Goal: Task Accomplishment & Management: Use online tool/utility

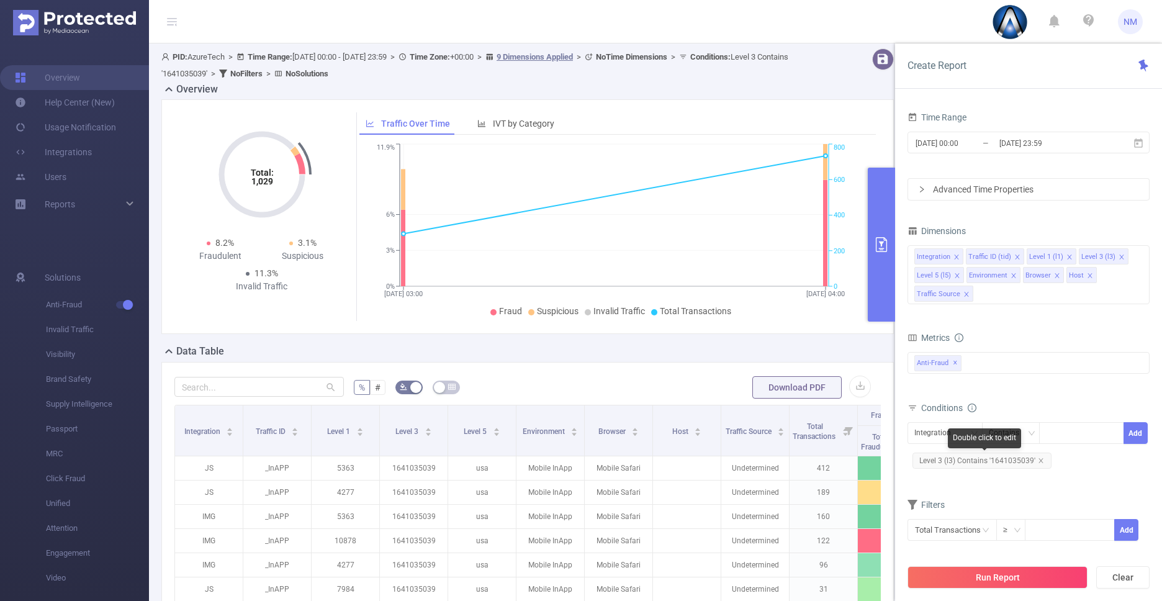
click at [1005, 456] on span "Level 3 (l3) Contains '1641035039'" at bounding box center [982, 461] width 139 height 16
click at [1102, 432] on icon "icon: close" at bounding box center [1103, 434] width 6 height 6
click at [1078, 432] on div "1641035039" at bounding box center [1081, 433] width 71 height 20
paste input "[DOMAIN_NAME]"
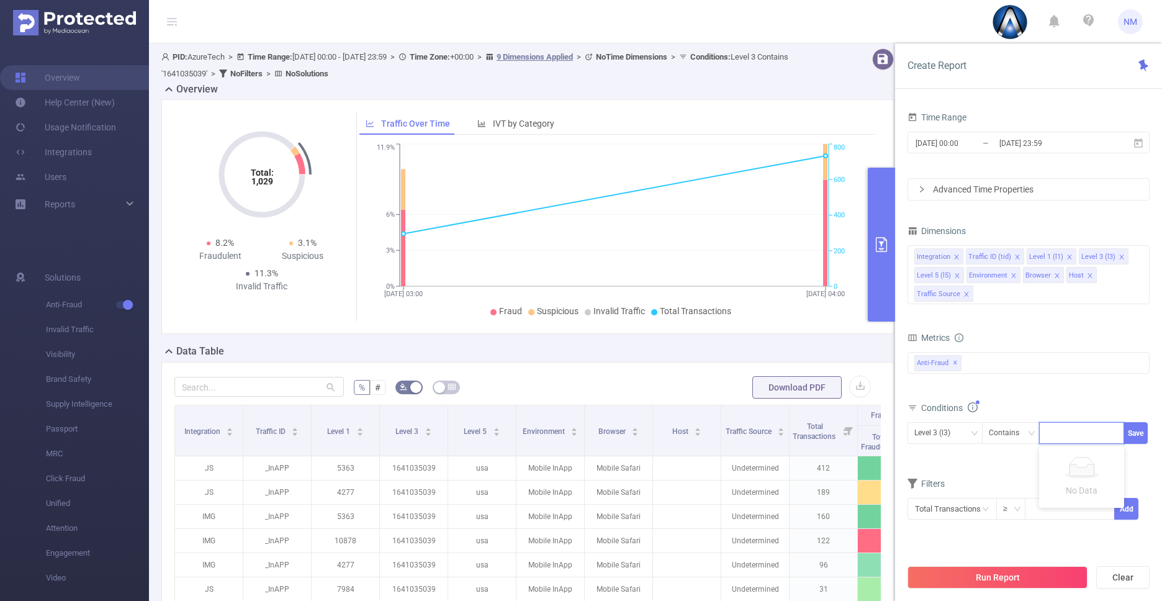
type input "[DOMAIN_NAME]"
click at [976, 142] on input "[DATE] 00:00" at bounding box center [965, 143] width 101 height 17
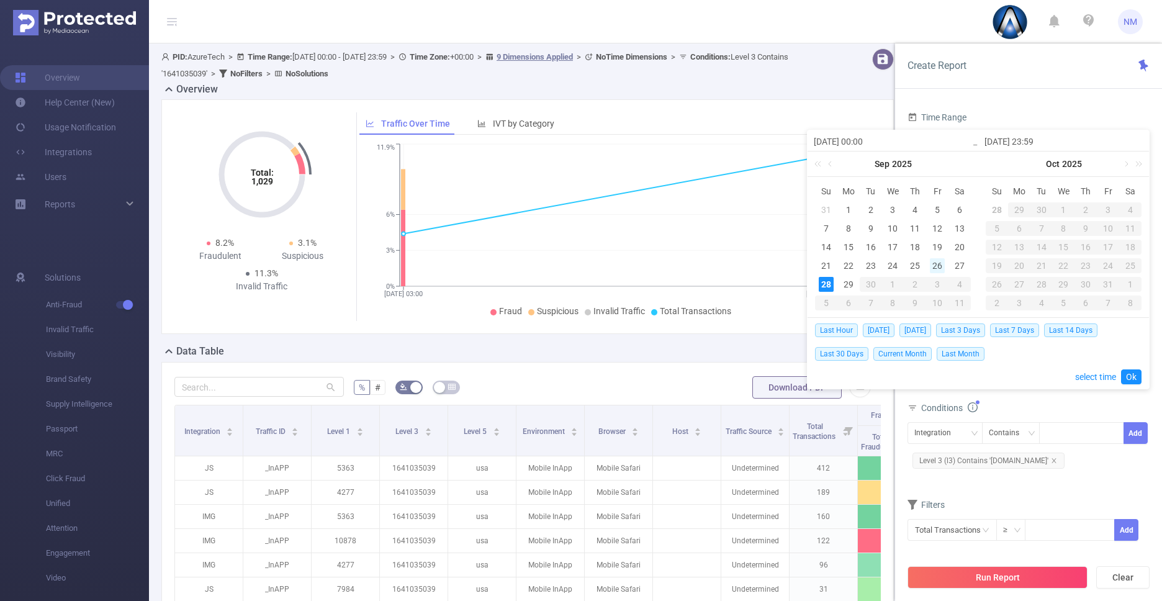
click at [937, 270] on div "26" at bounding box center [937, 265] width 15 height 15
type input "[DATE] 00:00"
type input "[DATE] 23:59"
type input "[DATE] 00:00"
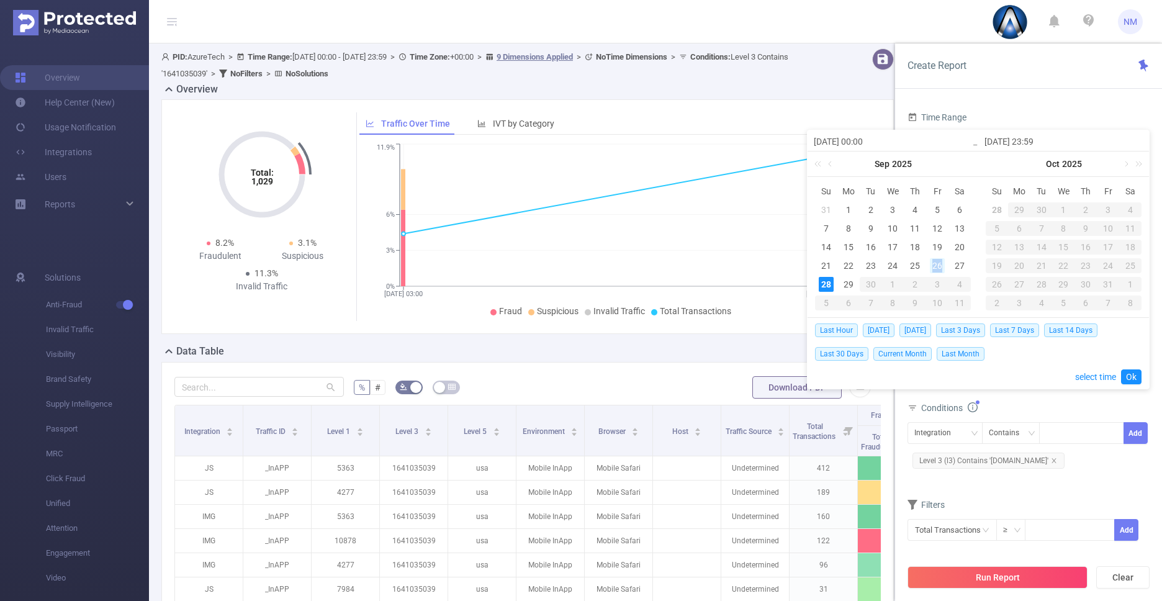
type input "[DATE] 23:59"
click at [1130, 379] on link "Ok" at bounding box center [1131, 376] width 20 height 15
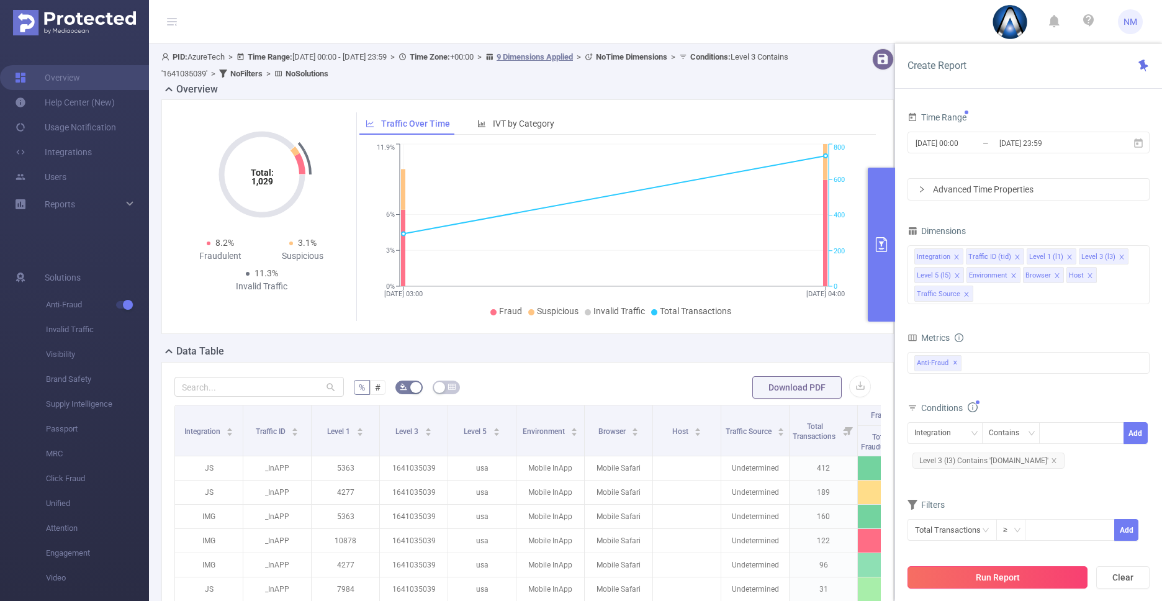
click at [1042, 570] on button "Run Report" at bounding box center [998, 577] width 180 height 22
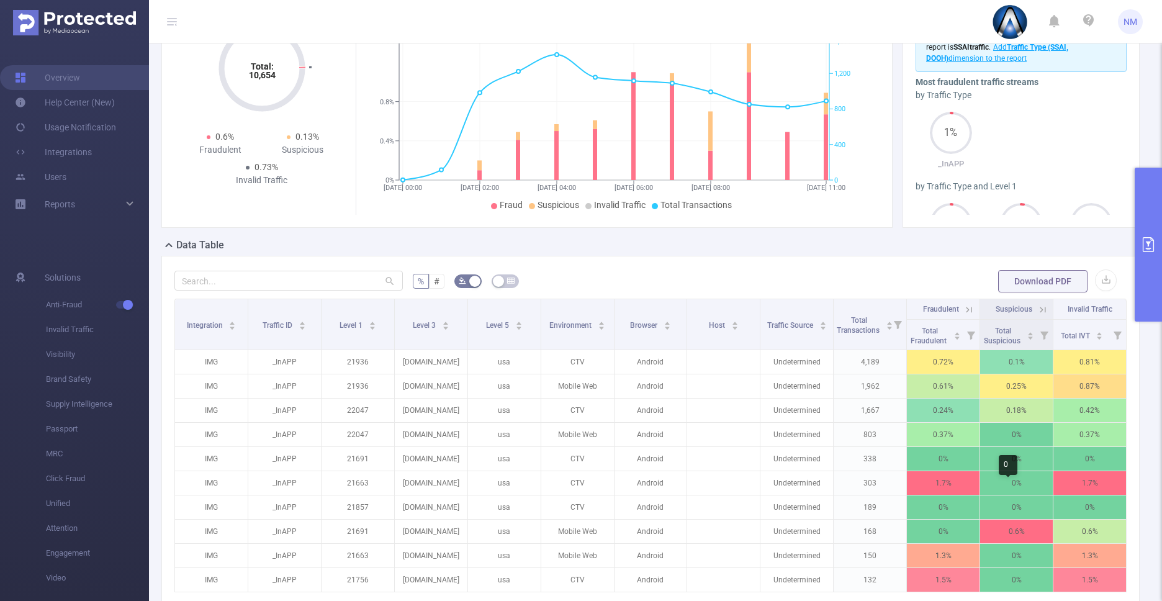
scroll to position [0, 2]
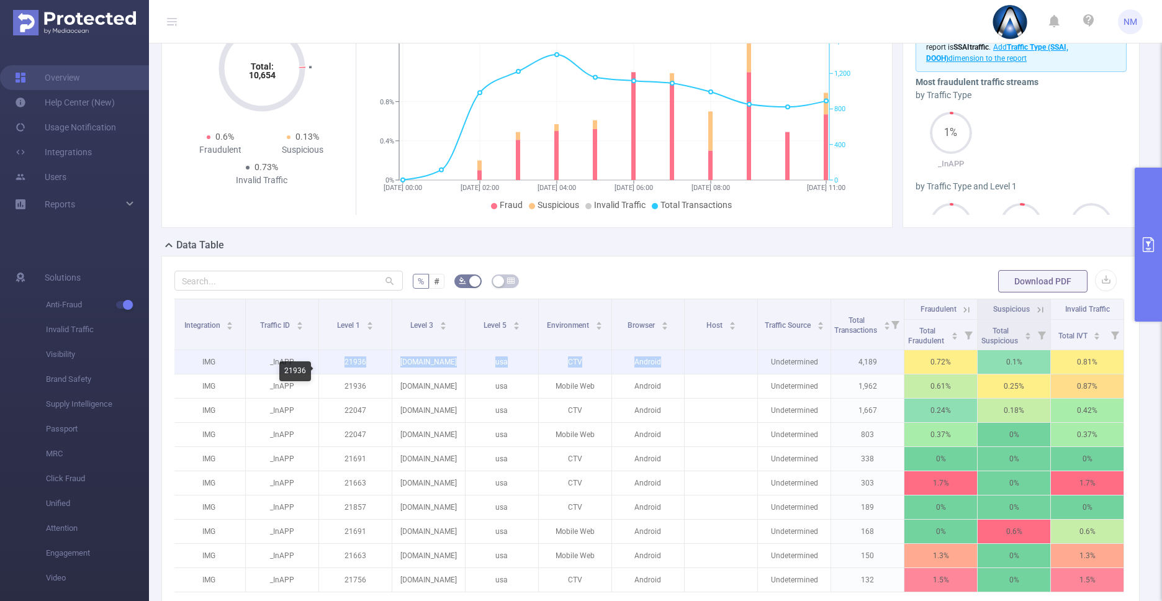
drag, startPoint x: 329, startPoint y: 376, endPoint x: 742, endPoint y: 368, distance: 413.0
click at [742, 368] on tr "IMG _InAPP 21936 [DOMAIN_NAME] usa CTV Android Undetermined 4,189 0.72% 0.1% 0.…" at bounding box center [649, 362] width 952 height 24
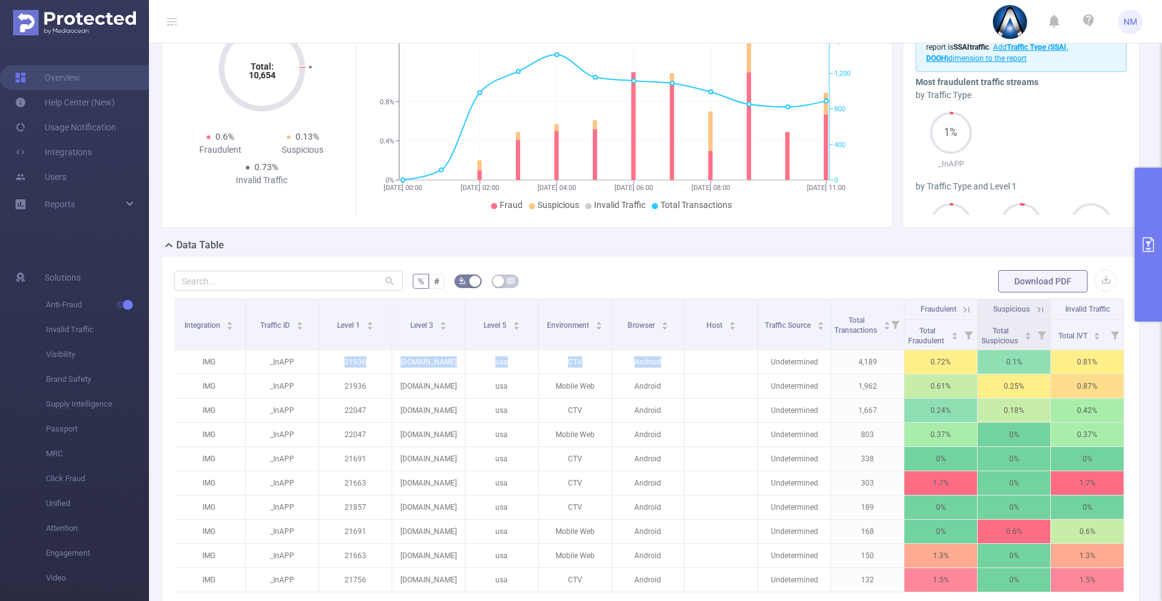
click at [1139, 320] on button "primary" at bounding box center [1148, 245] width 27 height 154
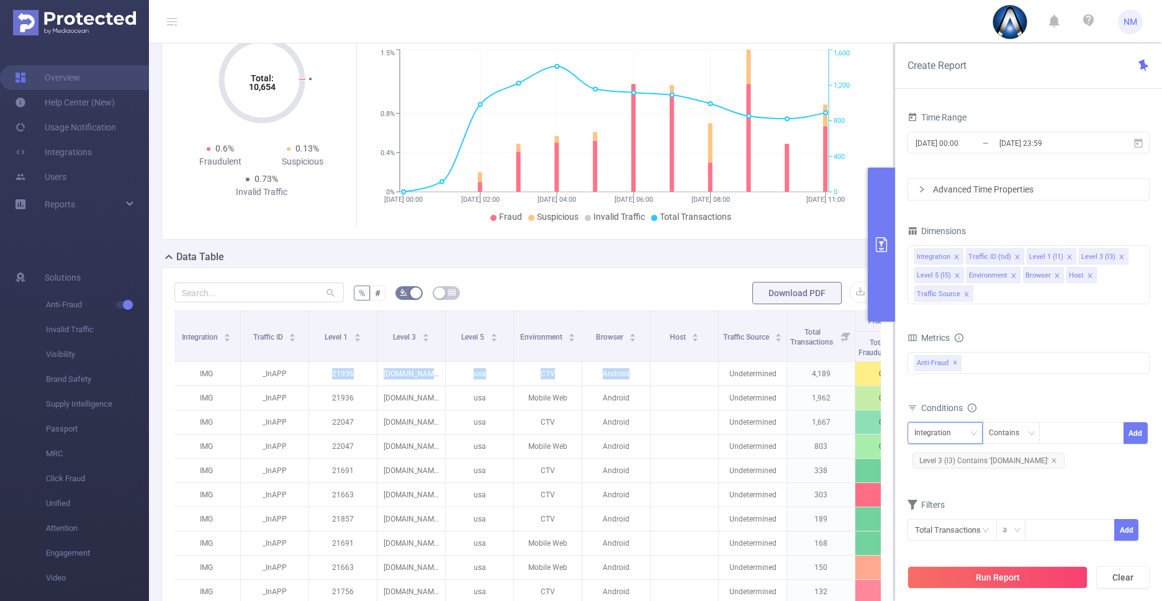
click at [955, 432] on div "Integration" at bounding box center [937, 433] width 45 height 20
click at [1105, 292] on div "Integration Traffic ID (tid) Level 1 (l1) Level 3 (l3) Level 5 (l5) Environment…" at bounding box center [1029, 274] width 242 height 59
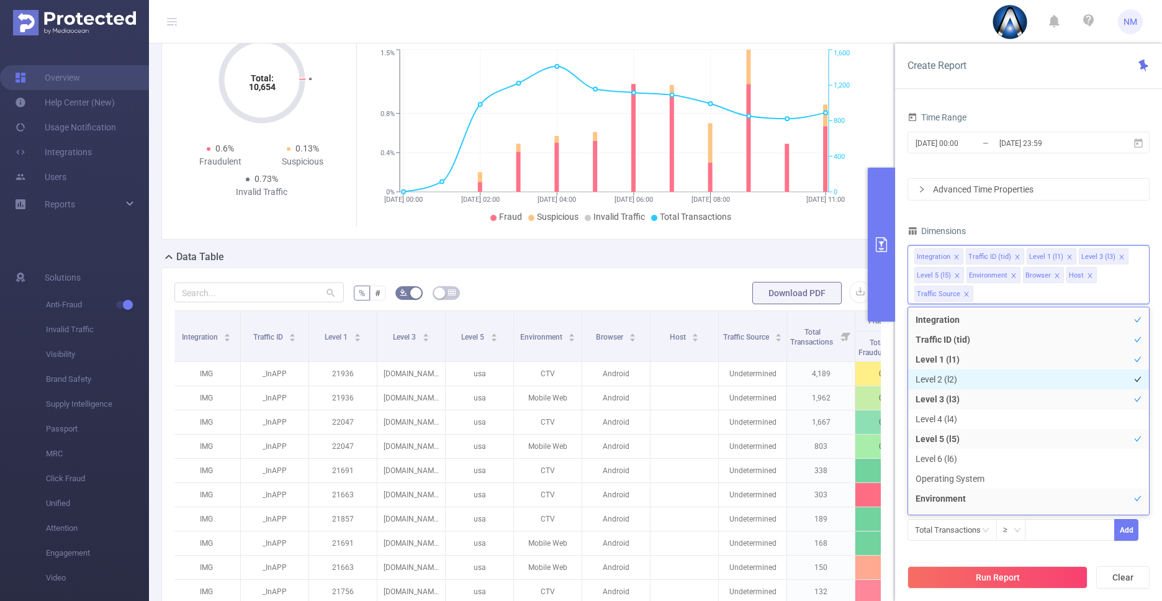
click at [966, 383] on li "Level 2 (l2)" at bounding box center [1028, 379] width 241 height 20
click at [1017, 224] on div "Dimensions" at bounding box center [1029, 232] width 242 height 20
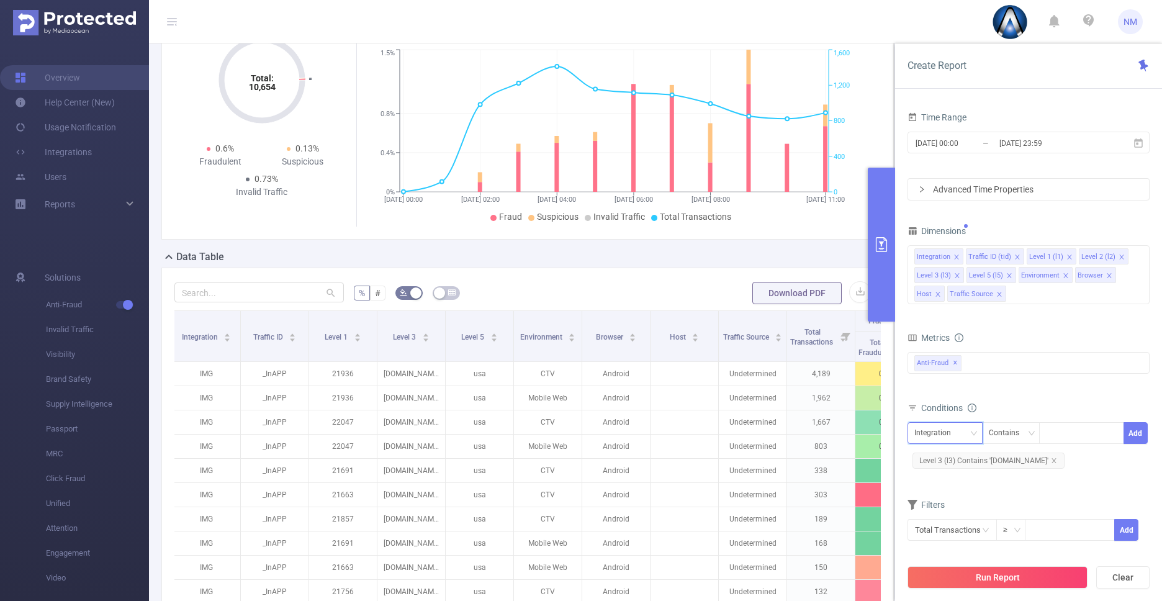
click at [946, 427] on div "Integration" at bounding box center [937, 433] width 45 height 20
click at [947, 332] on li "Level 2 (l2)" at bounding box center [945, 330] width 75 height 20
click at [1064, 432] on div at bounding box center [1081, 433] width 71 height 20
type input "13050"
click at [1030, 580] on button "Run Report" at bounding box center [998, 577] width 180 height 22
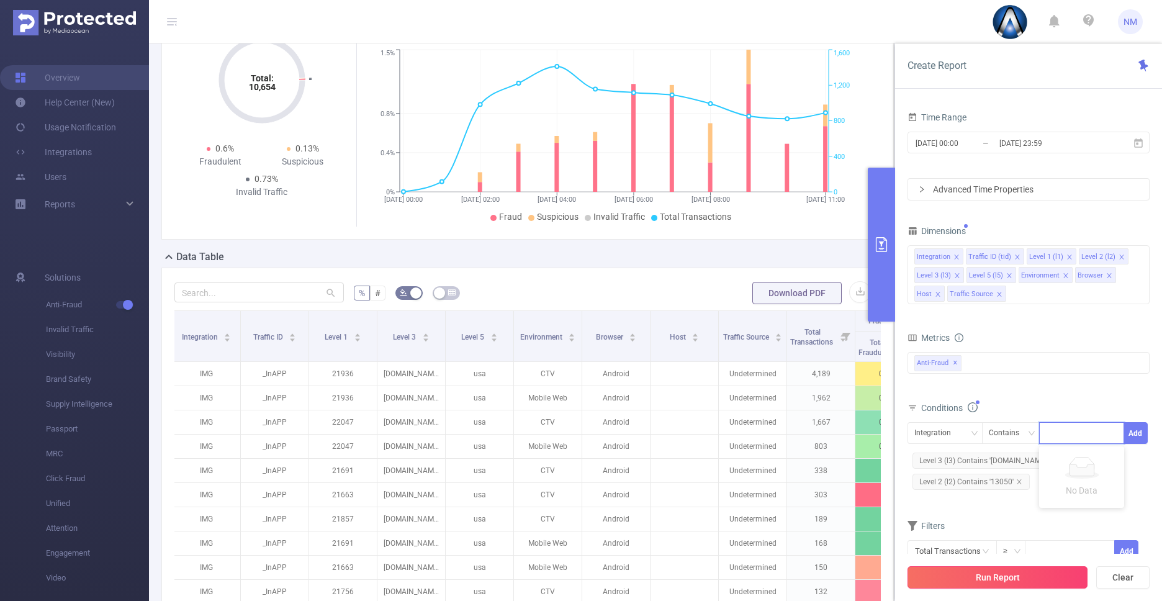
scroll to position [12, 0]
